Goal: Information Seeking & Learning: Learn about a topic

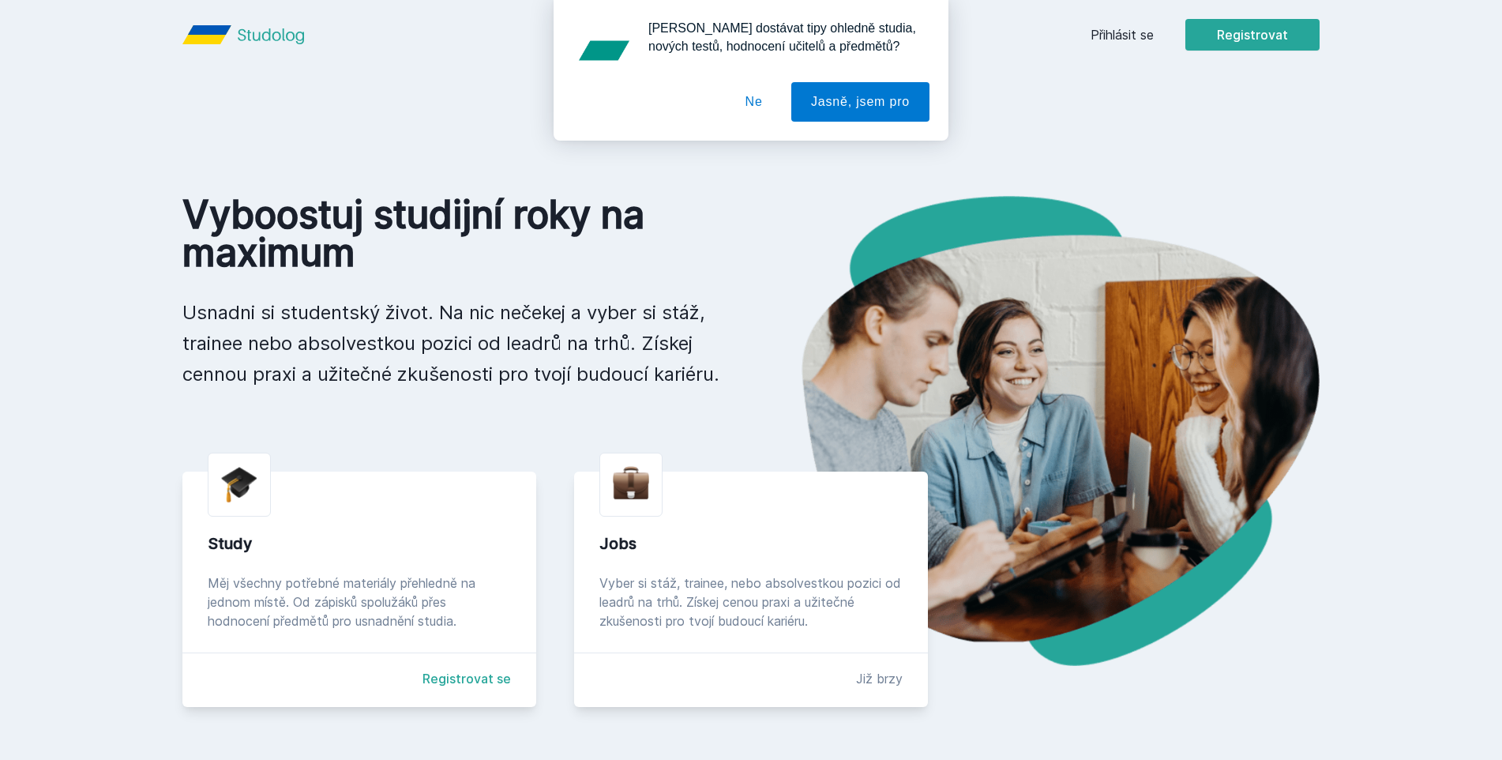
click at [1265, 49] on div "[PERSON_NAME] dostávat tipy ohledně studia, nových testů, hodnocení učitelů a p…" at bounding box center [751, 70] width 1502 height 141
click at [1148, 27] on div "[PERSON_NAME] dostávat tipy ohledně studia, nových testů, hodnocení učitelů a p…" at bounding box center [751, 70] width 1502 height 141
click at [1133, 31] on div "[PERSON_NAME] dostávat tipy ohledně studia, nových testů, hodnocení učitelů a p…" at bounding box center [751, 70] width 1502 height 141
click at [756, 101] on button "Ne" at bounding box center [754, 101] width 57 height 39
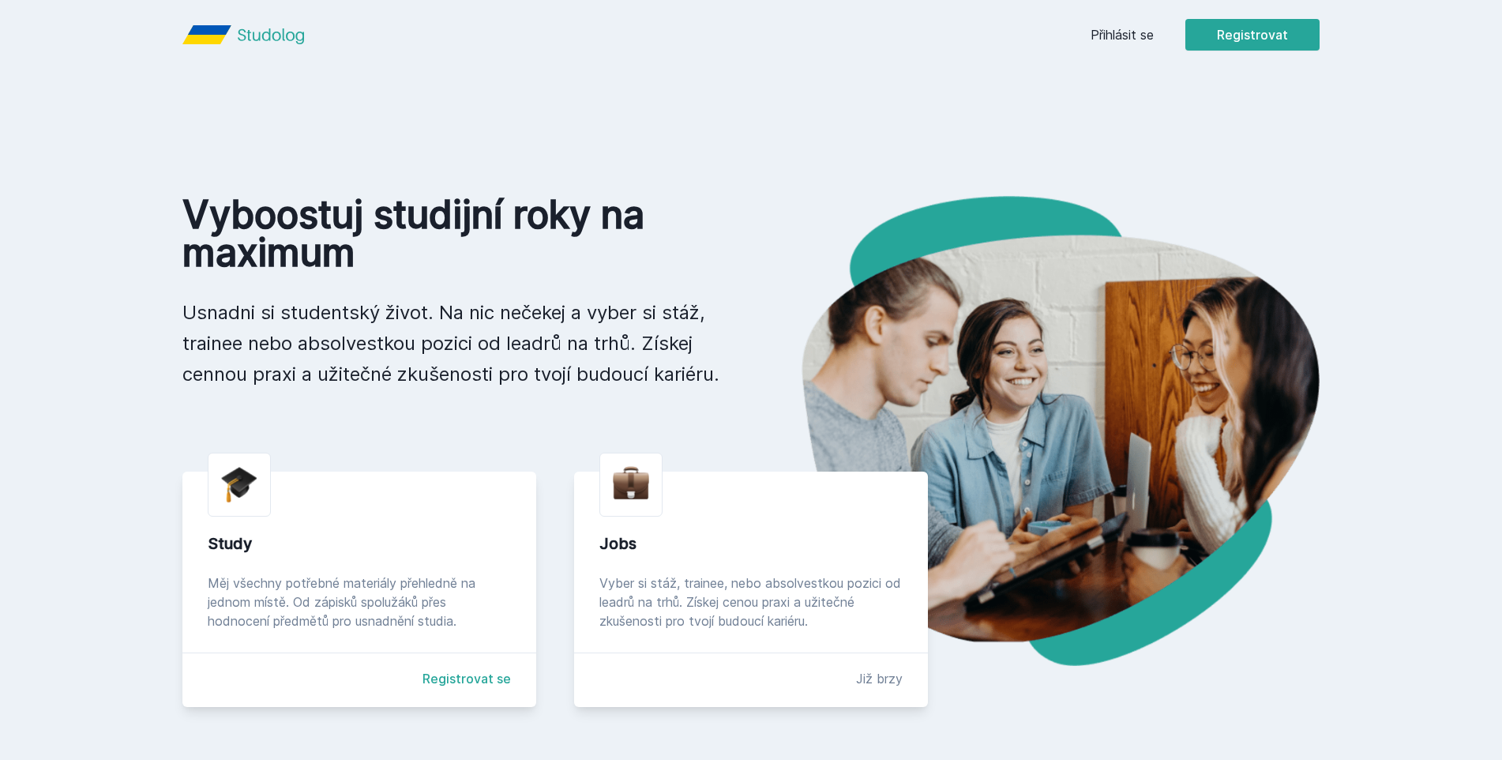
click at [1123, 37] on link "Přihlásit se" at bounding box center [1122, 34] width 63 height 19
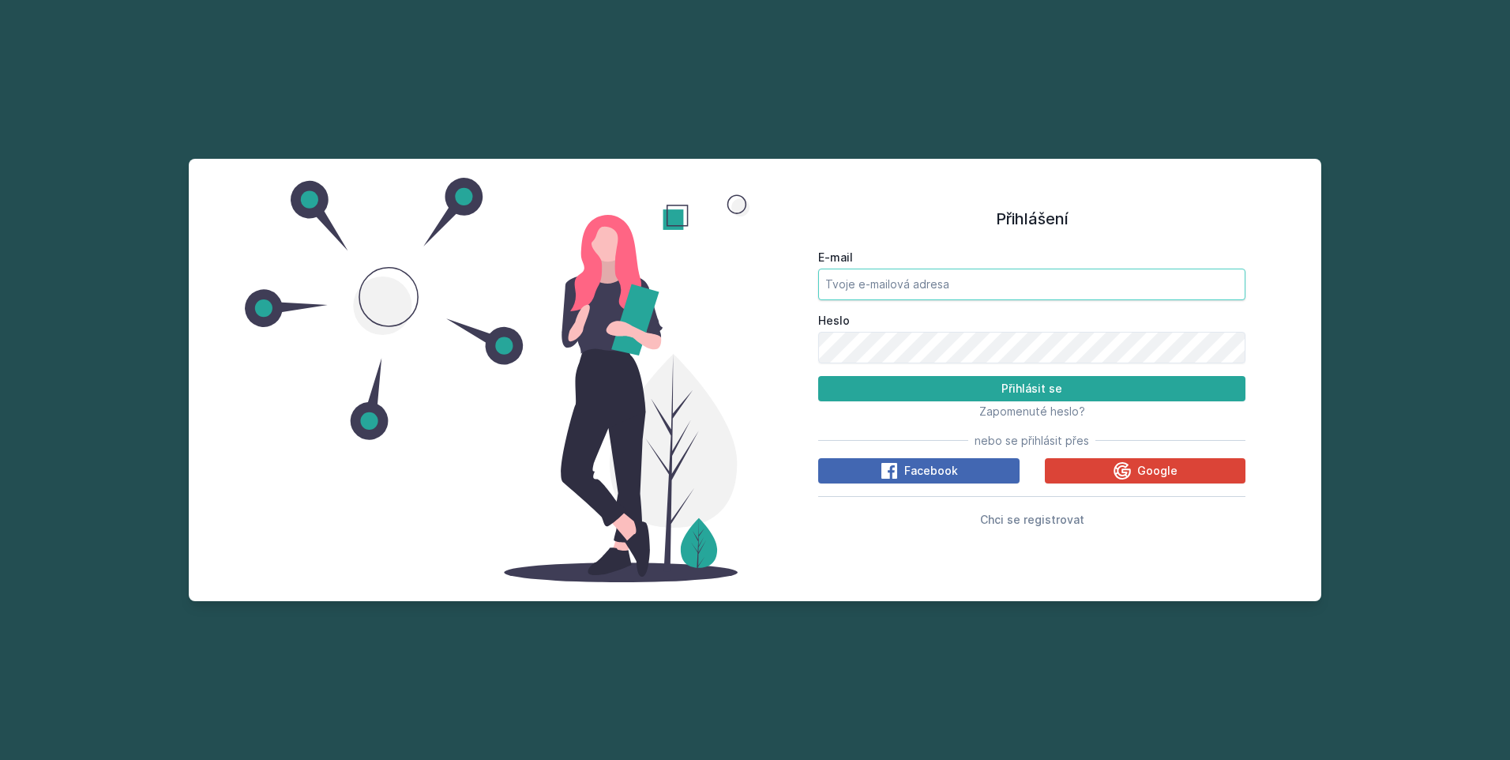
drag, startPoint x: 943, startPoint y: 249, endPoint x: 928, endPoint y: 288, distance: 42.2
click at [941, 253] on label "E-mail" at bounding box center [1031, 258] width 427 height 16
click at [941, 269] on input "E-mail" at bounding box center [1031, 285] width 427 height 32
click at [927, 289] on input "E-mail" at bounding box center [1031, 285] width 427 height 32
type input "[EMAIL_ADDRESS][DOMAIN_NAME]"
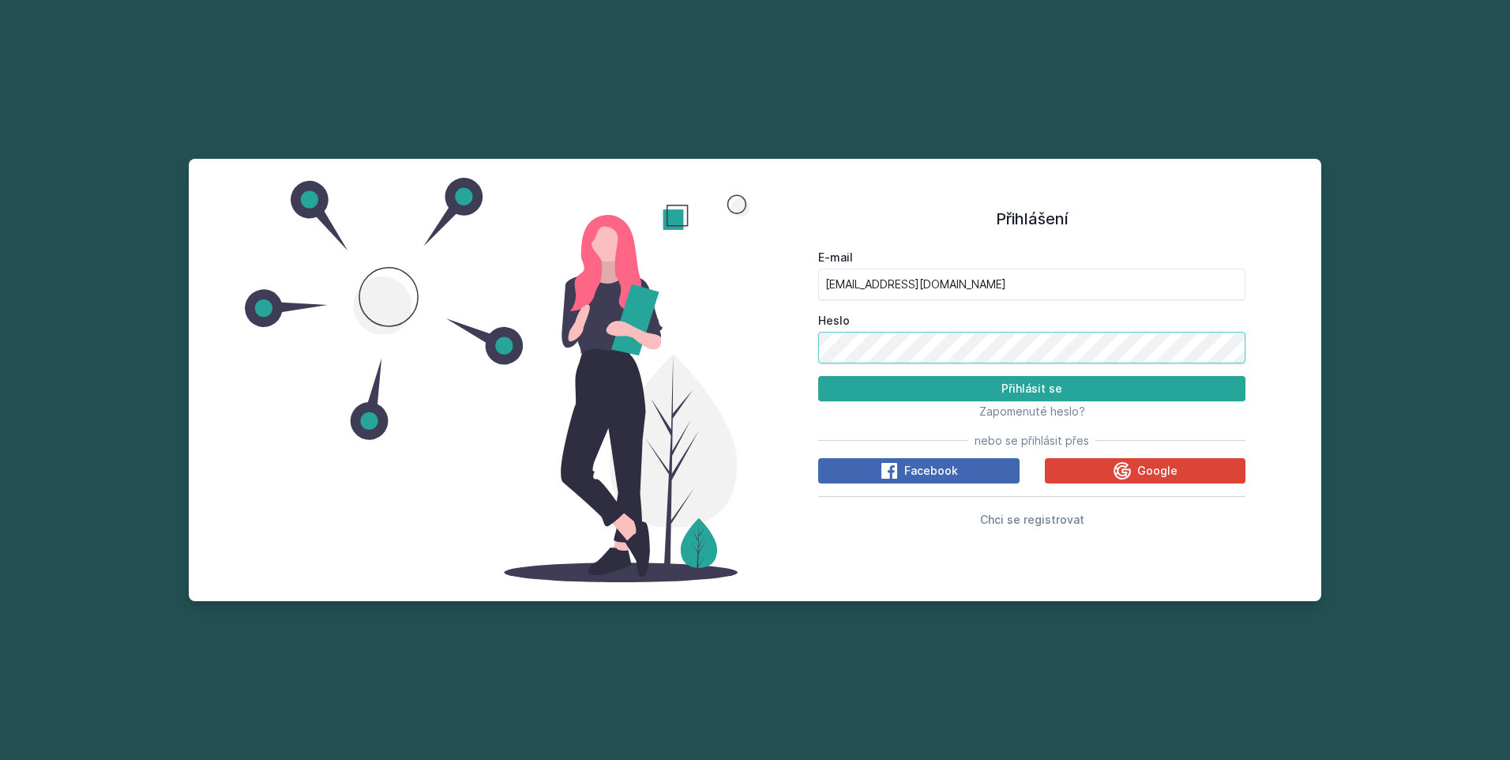
click at [818, 376] on button "Přihlásit se" at bounding box center [1031, 388] width 427 height 25
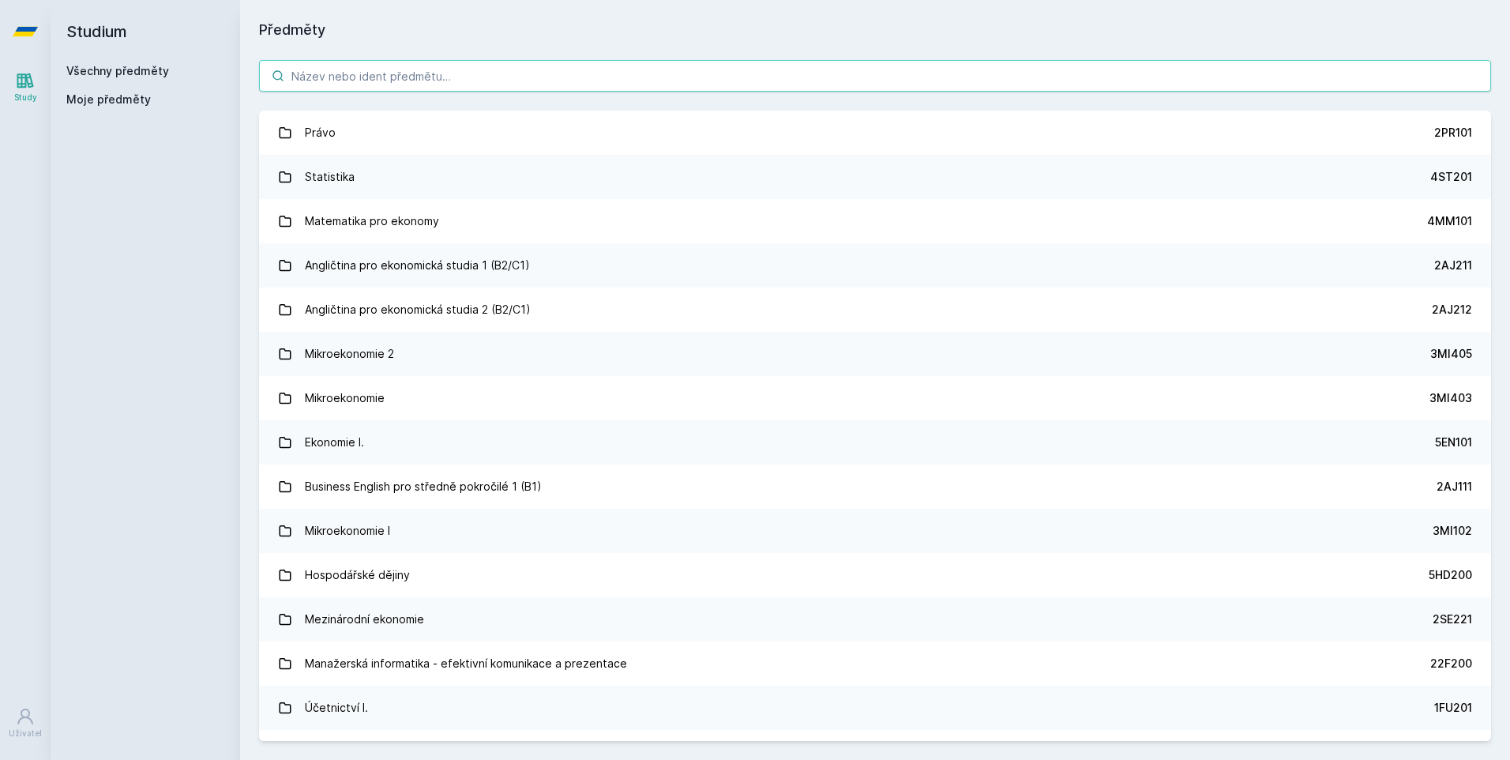
click at [411, 70] on input "search" at bounding box center [875, 76] width 1232 height 32
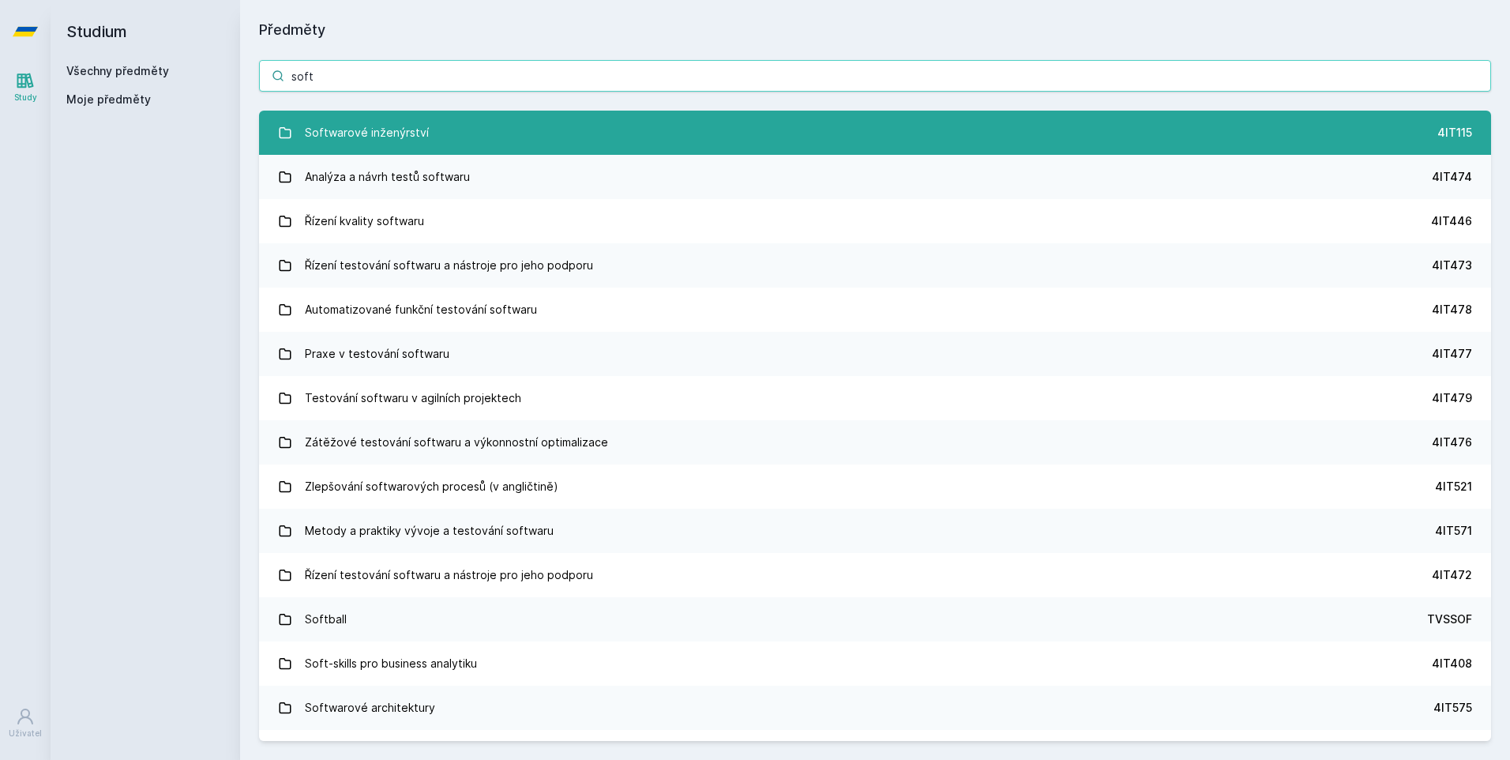
type input "soft"
click at [405, 121] on div "Softwarové inženýrství" at bounding box center [367, 133] width 124 height 32
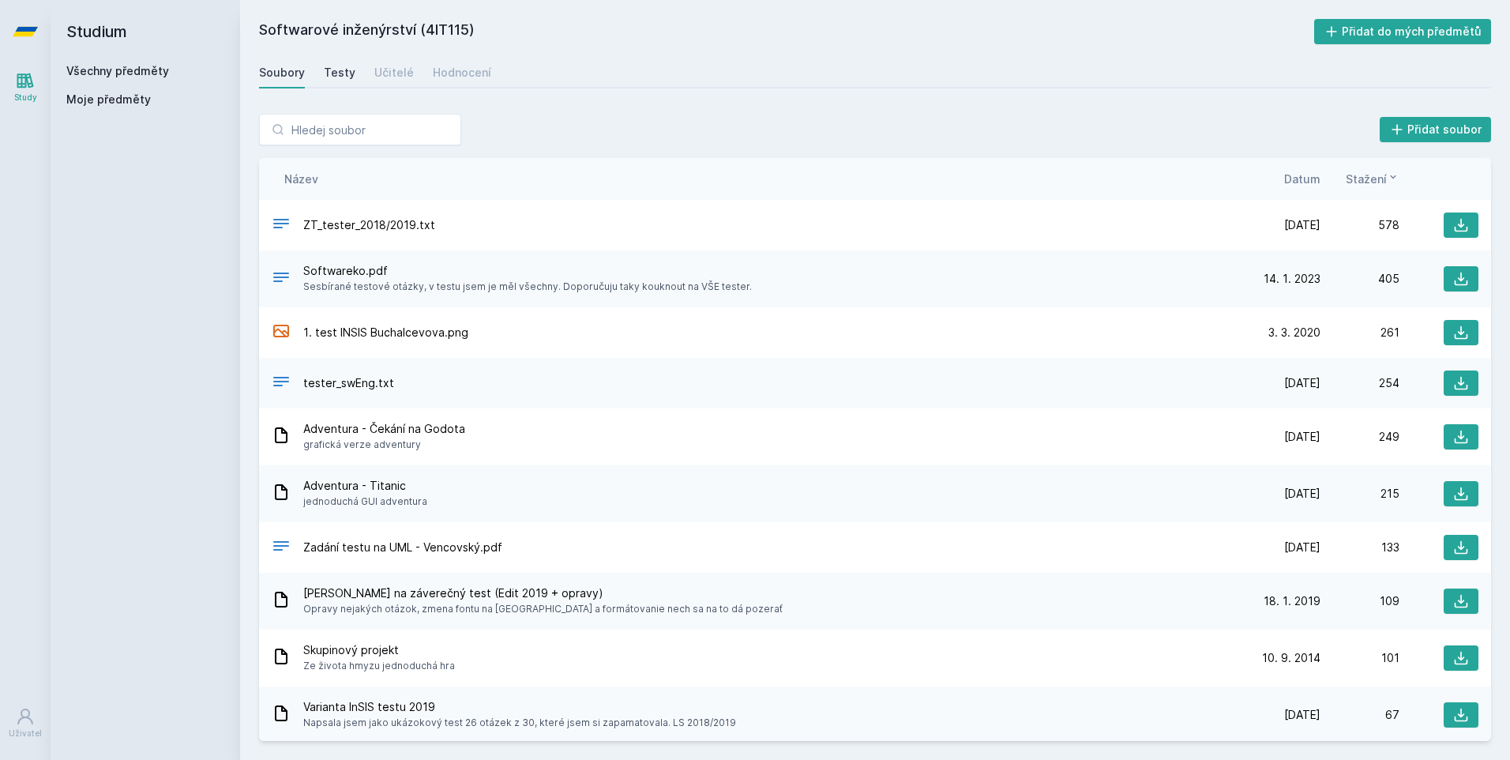
click at [343, 79] on div "Testy" at bounding box center [340, 73] width 32 height 16
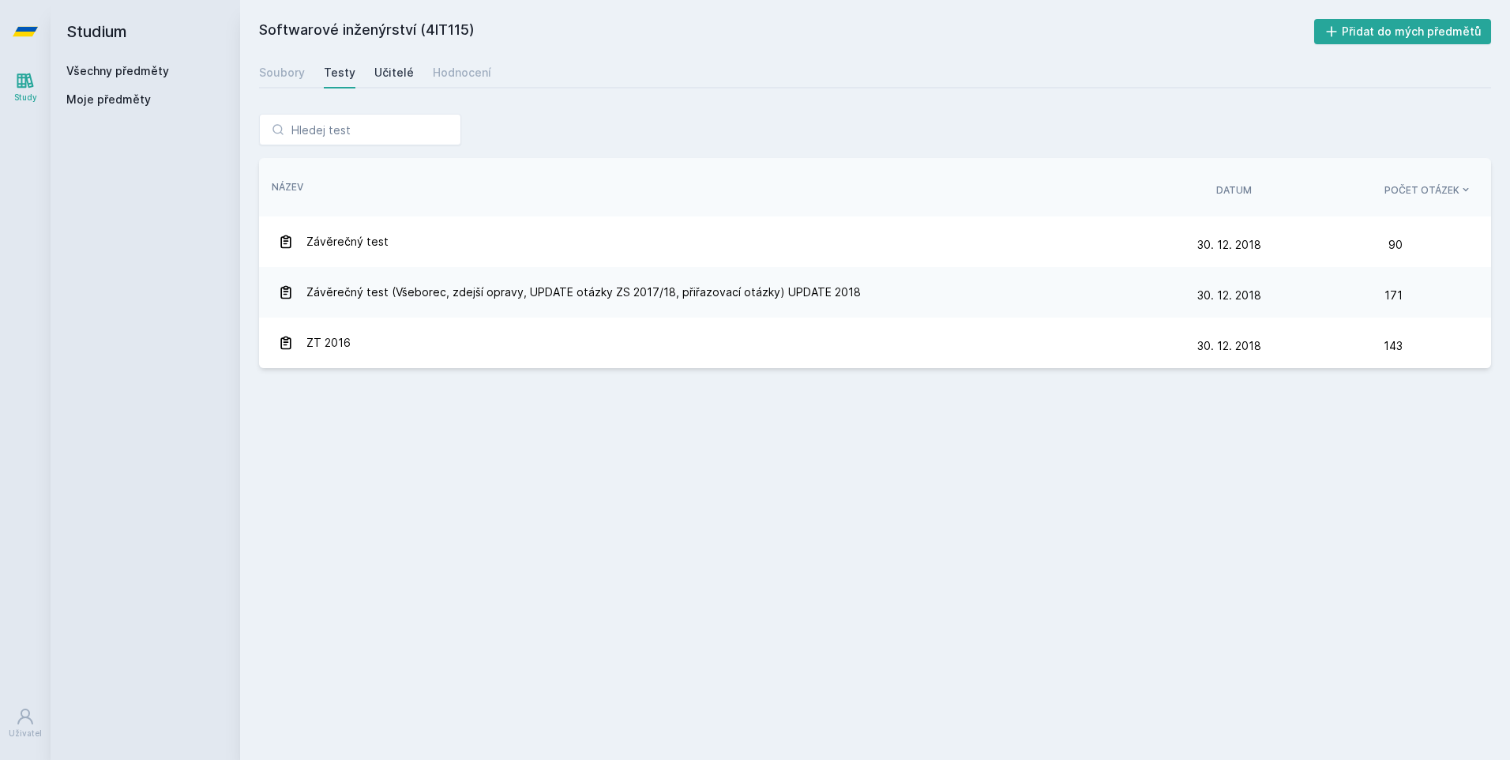
click at [381, 76] on div "Učitelé" at bounding box center [393, 73] width 39 height 16
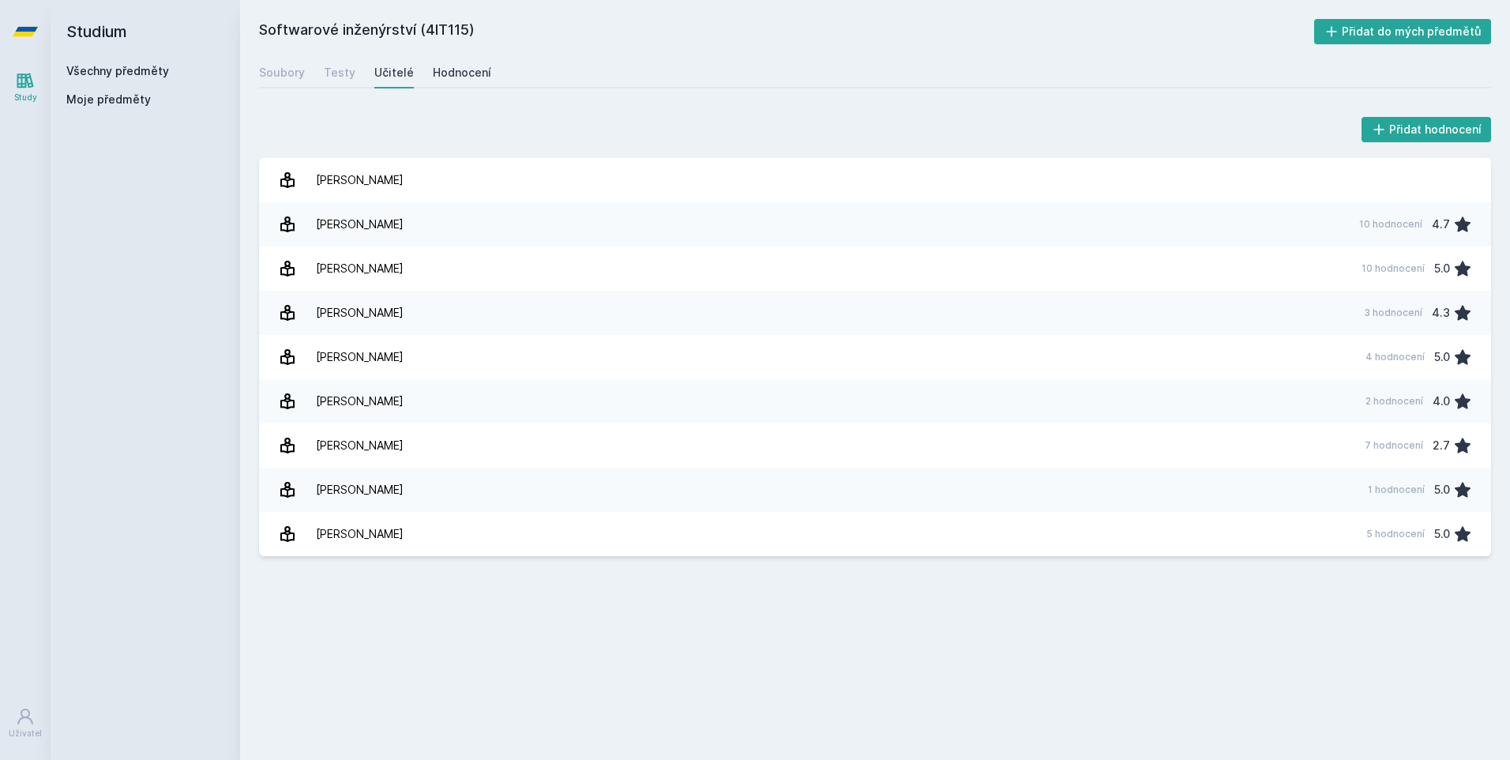
click at [464, 84] on link "Hodnocení" at bounding box center [462, 73] width 58 height 32
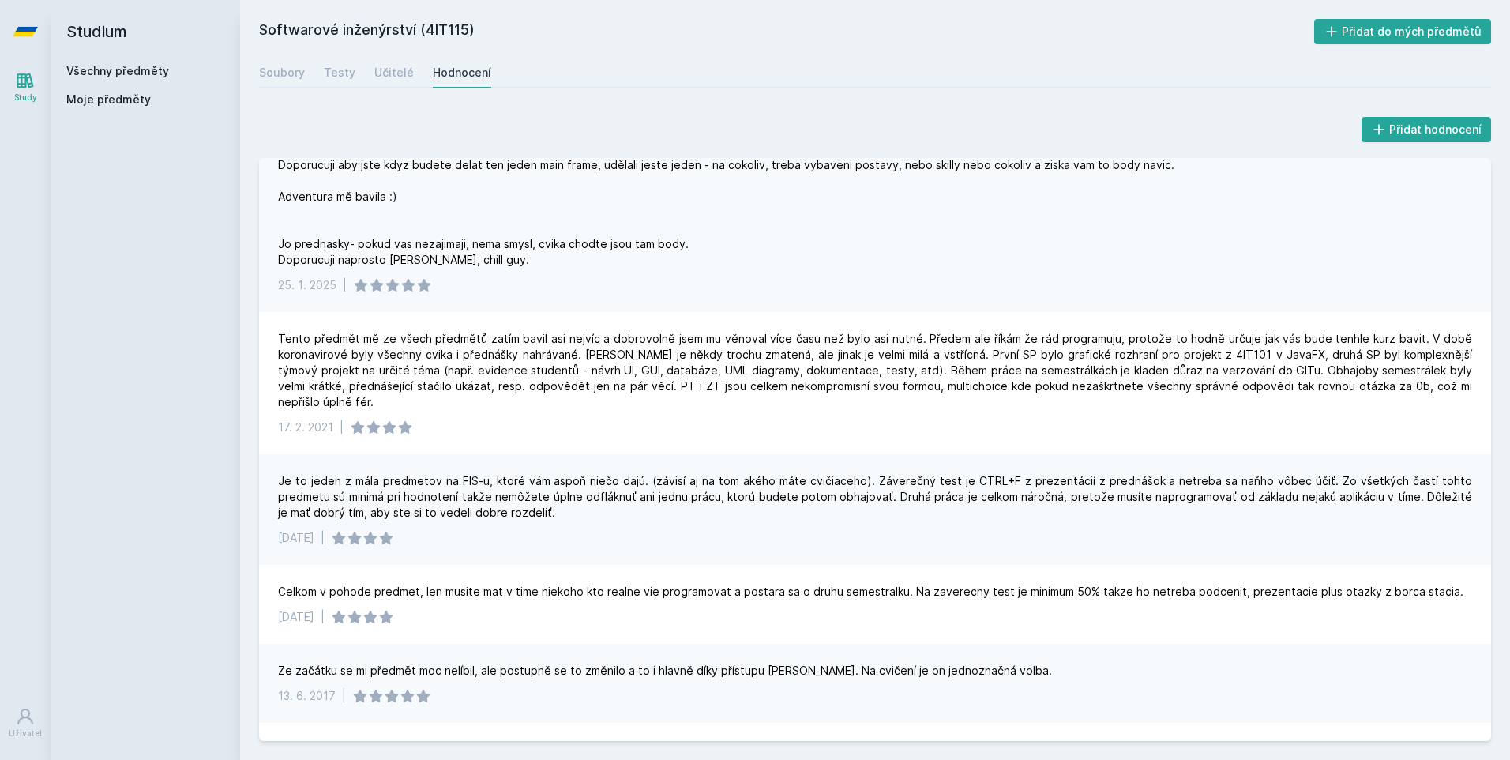
scroll to position [79, 0]
